Goal: Check status: Check status

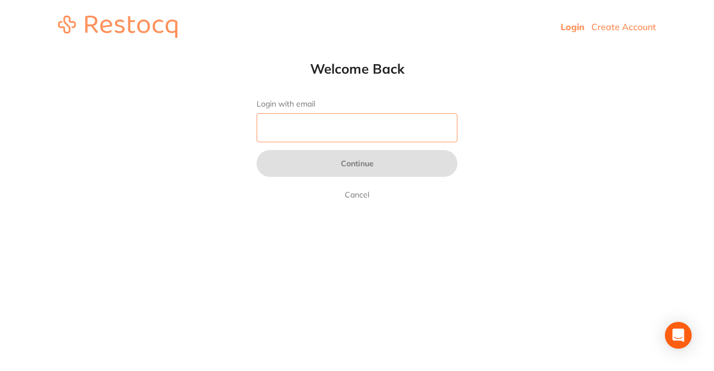
click at [327, 137] on input "Login with email" at bounding box center [357, 127] width 201 height 29
type input "[EMAIL_ADDRESS][DOMAIN_NAME]"
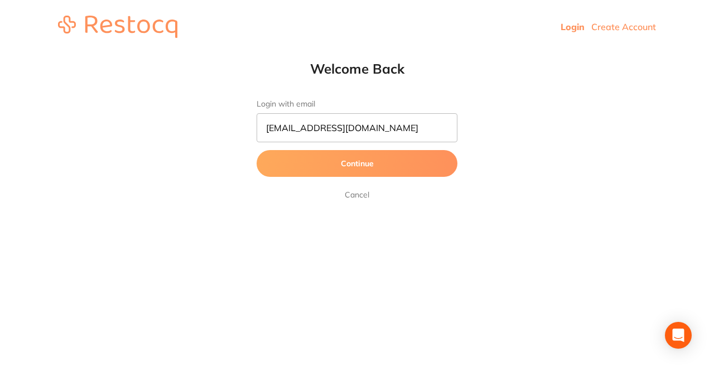
click at [341, 159] on button "Continue" at bounding box center [357, 163] width 201 height 27
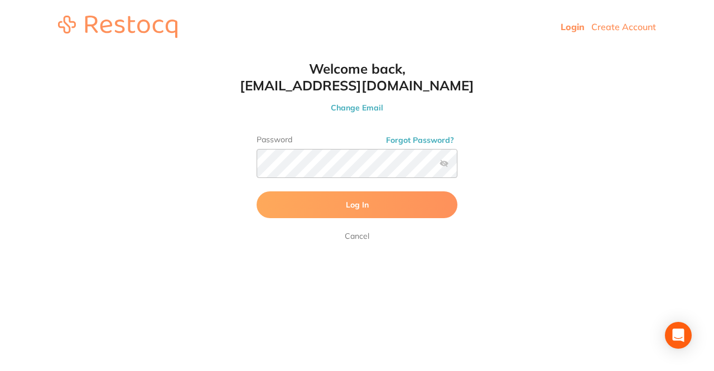
click at [320, 221] on form "Password Forgot Password? Log In [GEOGRAPHIC_DATA]" at bounding box center [357, 189] width 201 height 108
click at [321, 207] on button "Log In" at bounding box center [357, 204] width 201 height 27
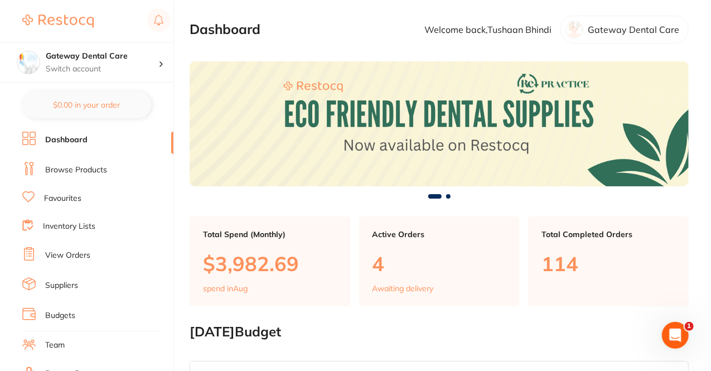
click at [71, 253] on link "View Orders" at bounding box center [67, 255] width 45 height 11
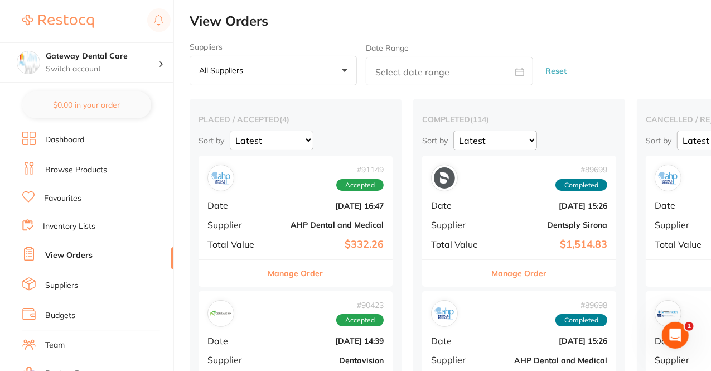
click at [290, 269] on button "Manage Order" at bounding box center [295, 273] width 55 height 27
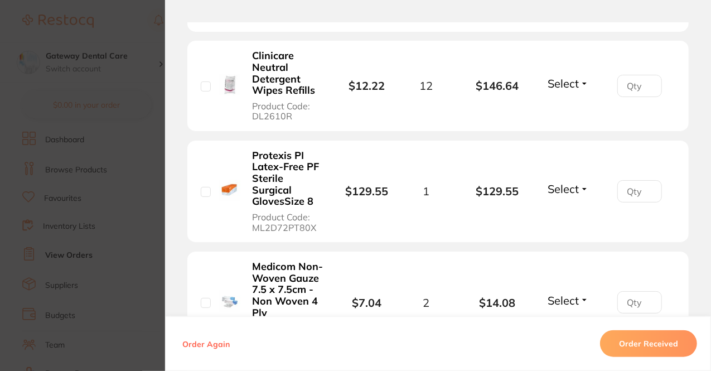
scroll to position [413, 0]
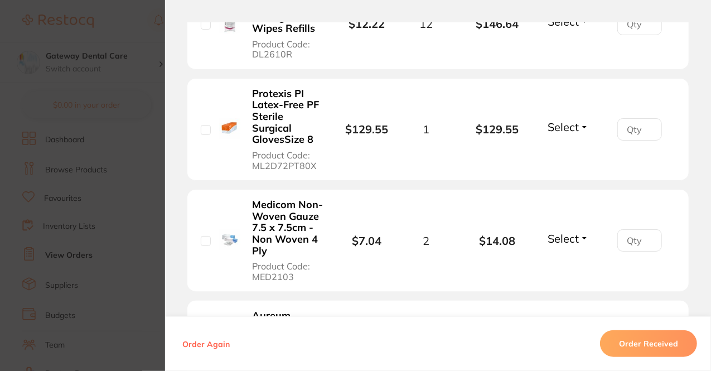
click at [140, 229] on section "Order ID: Restocq- 91149 Order Information Accepted Order Order Date [DATE] 16:…" at bounding box center [355, 185] width 711 height 371
